Goal: Transaction & Acquisition: Purchase product/service

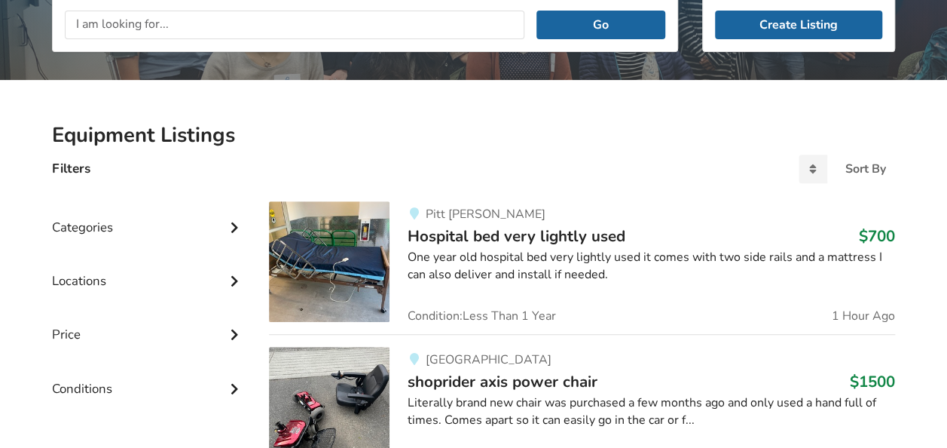
scroll to position [226, 0]
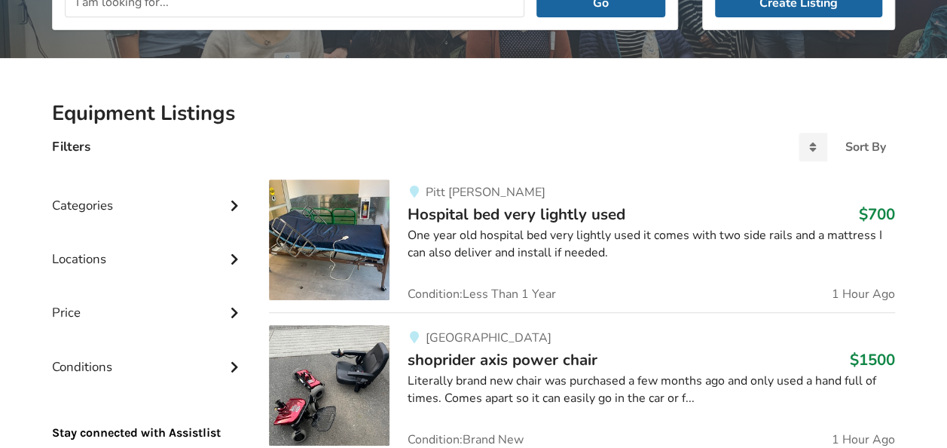
click at [346, 230] on img at bounding box center [329, 239] width 121 height 121
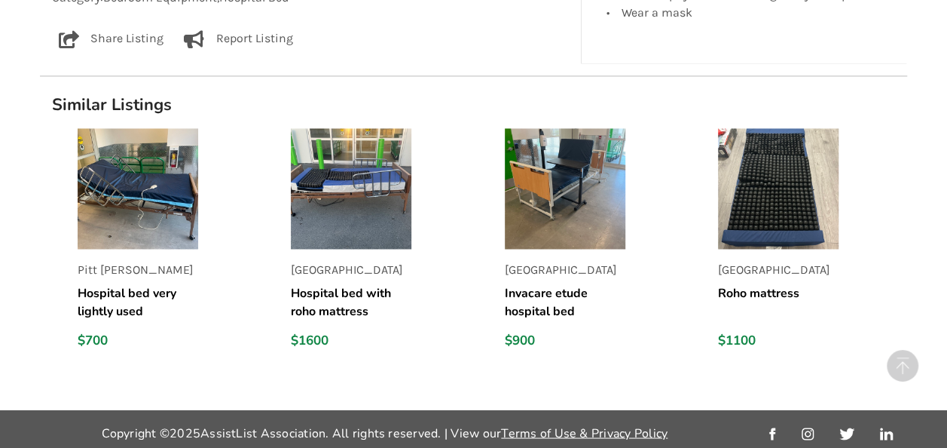
scroll to position [1153, 0]
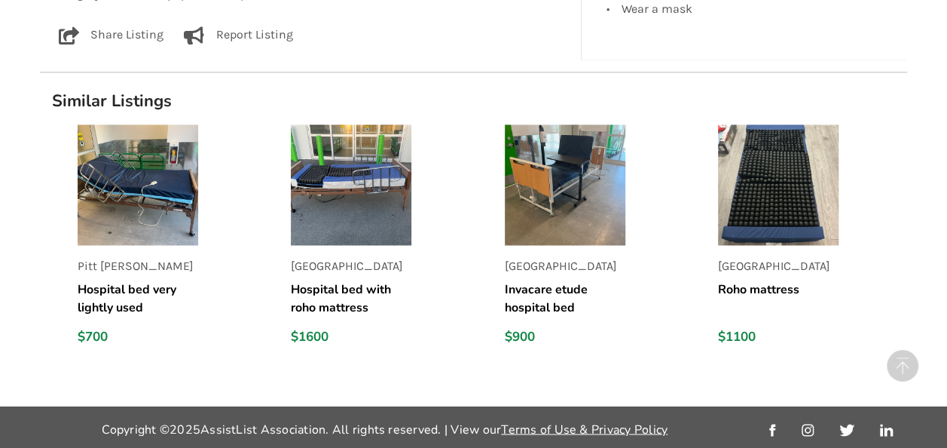
click at [567, 293] on h5 "Invacare etude hospital bed" at bounding box center [565, 298] width 121 height 36
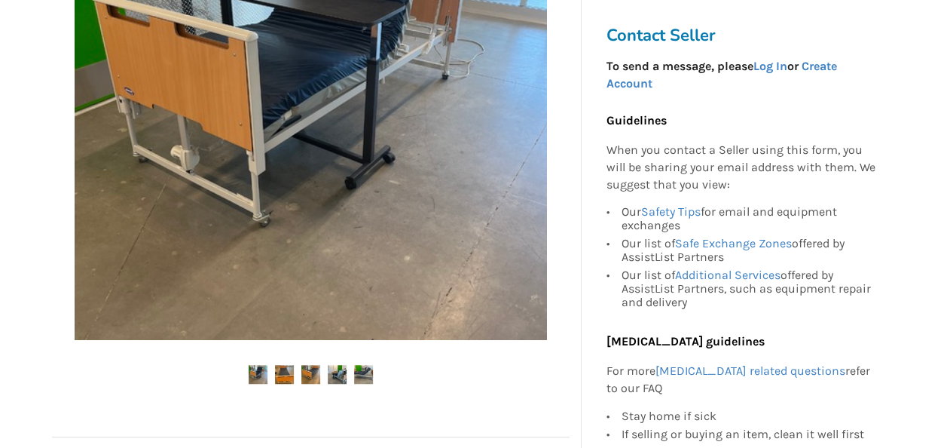
scroll to position [75, 0]
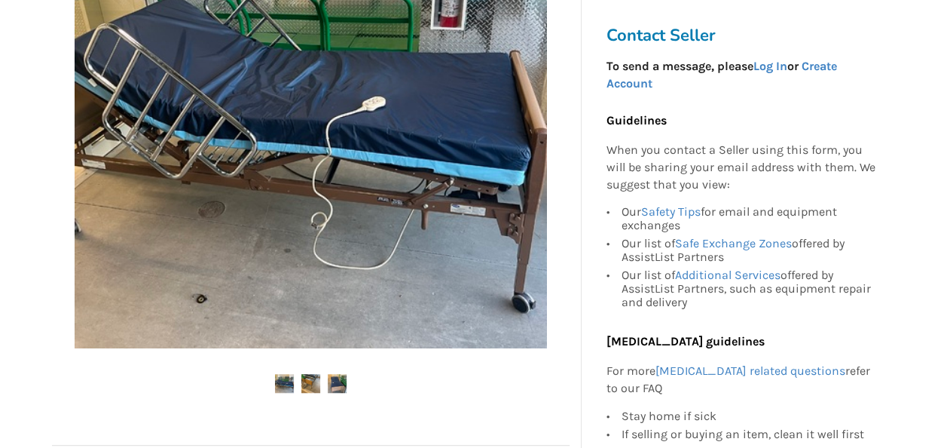
scroll to position [23, 0]
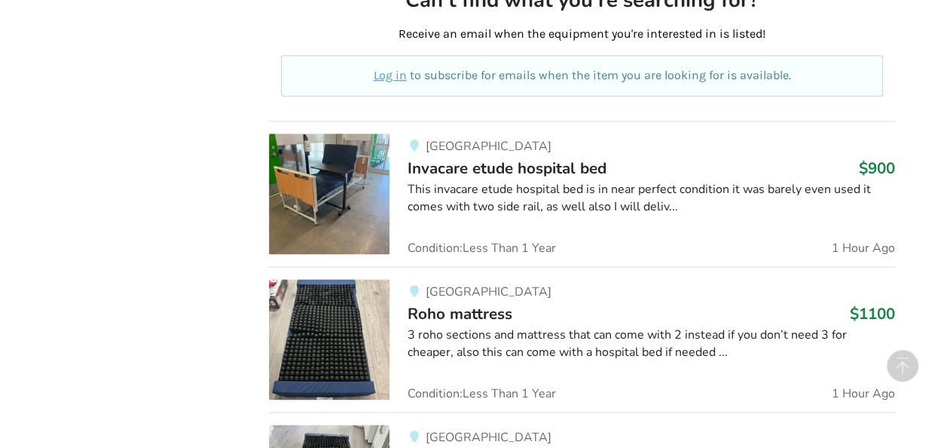
scroll to position [674, 0]
